Goal: Book appointment/travel/reservation

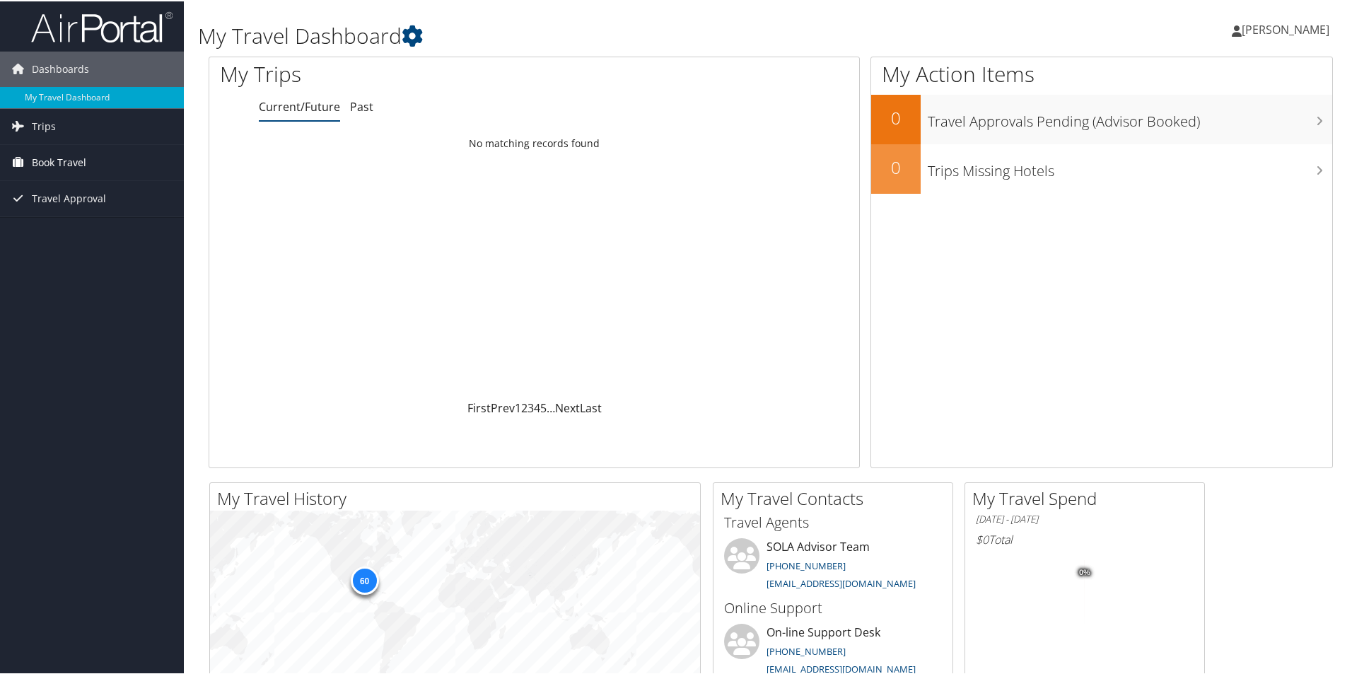
click at [56, 160] on span "Book Travel" at bounding box center [59, 161] width 54 height 35
click at [82, 211] on link "Book/Manage Online Trips" at bounding box center [92, 210] width 184 height 21
